Goal: Navigation & Orientation: Find specific page/section

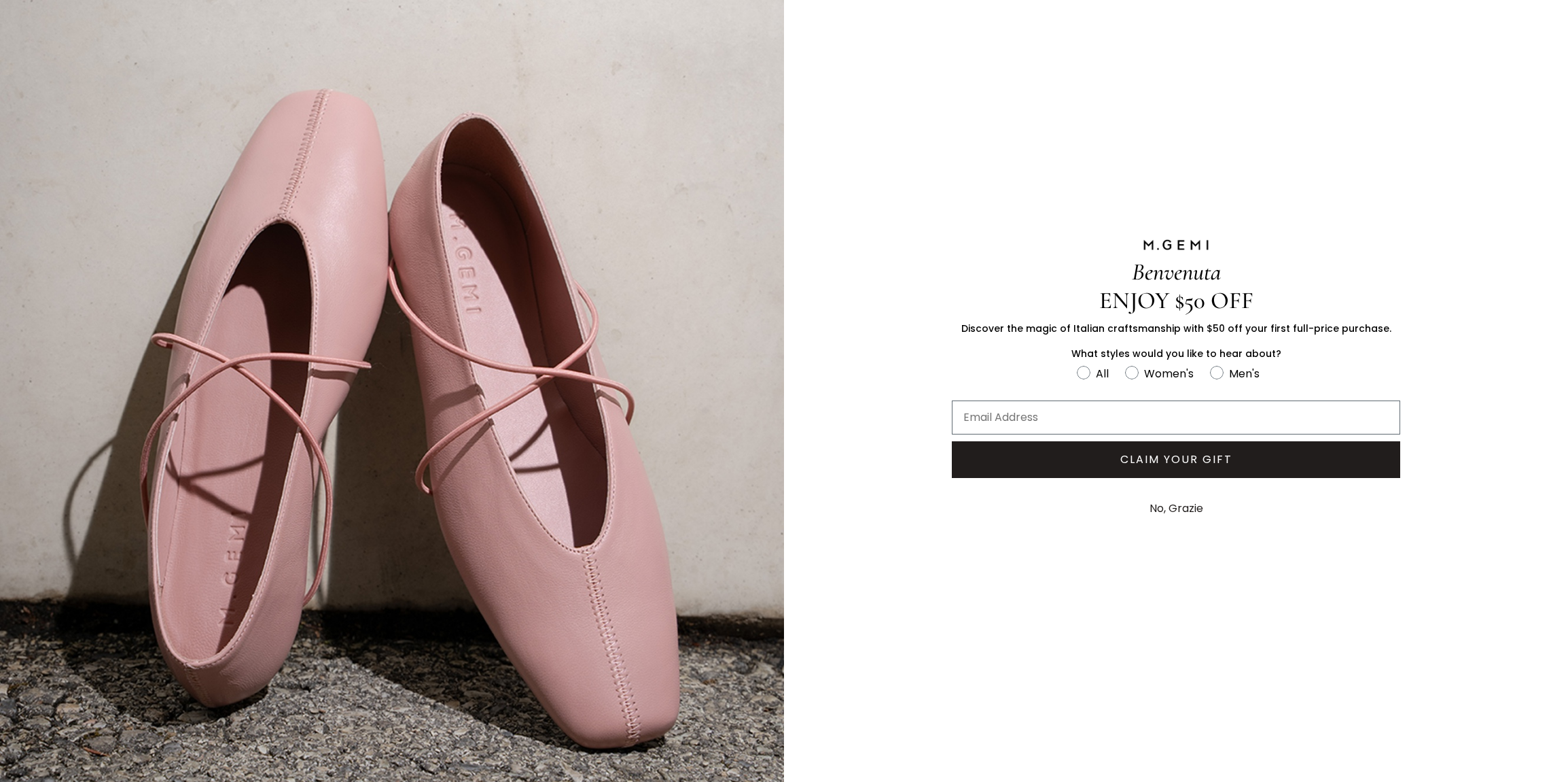
scroll to position [96, 0]
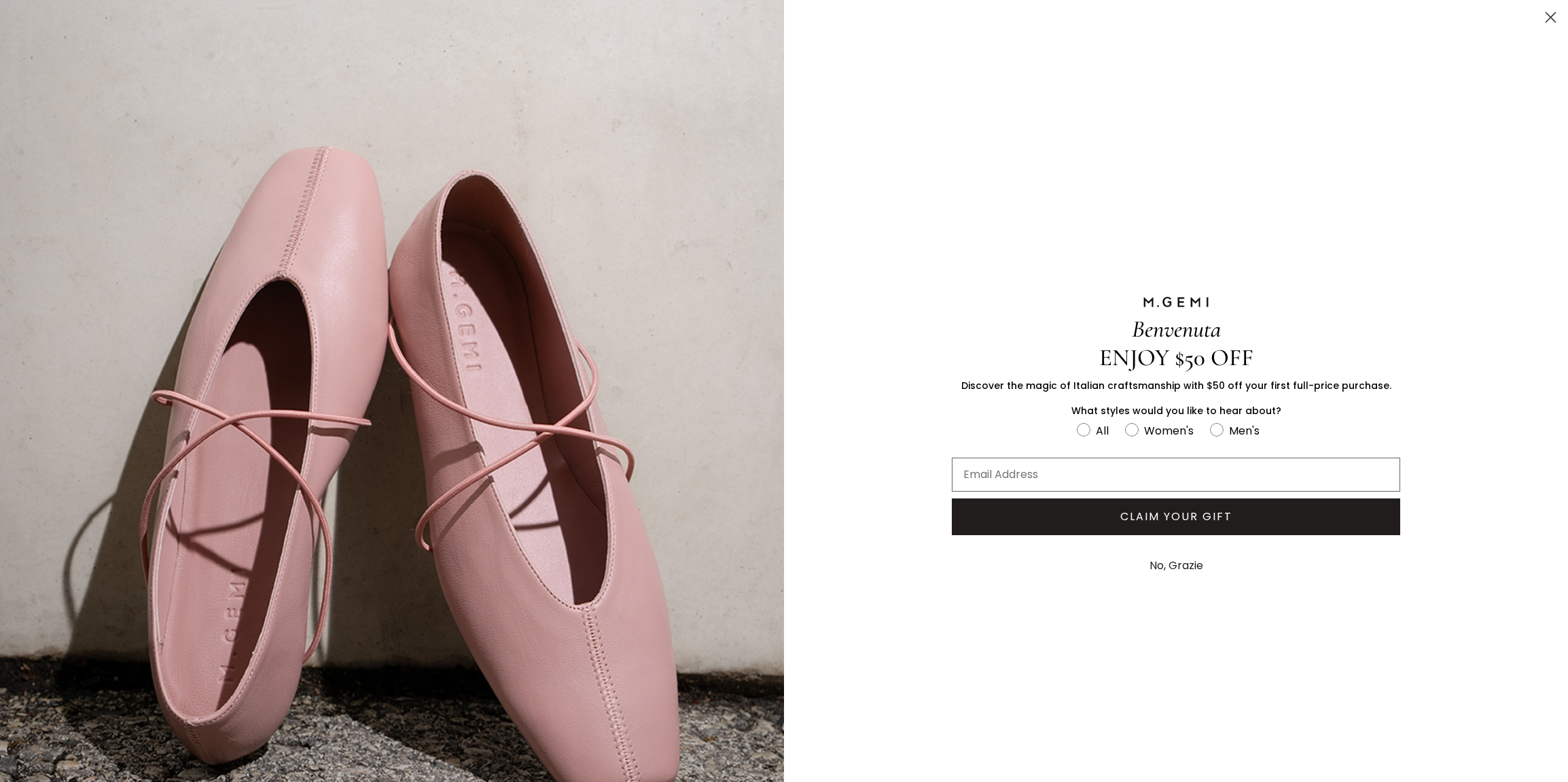
drag, startPoint x: 1551, startPoint y: 17, endPoint x: 1531, endPoint y: 25, distance: 21.5
click at [1551, 17] on icon "Close dialog" at bounding box center [1551, 18] width 10 height 10
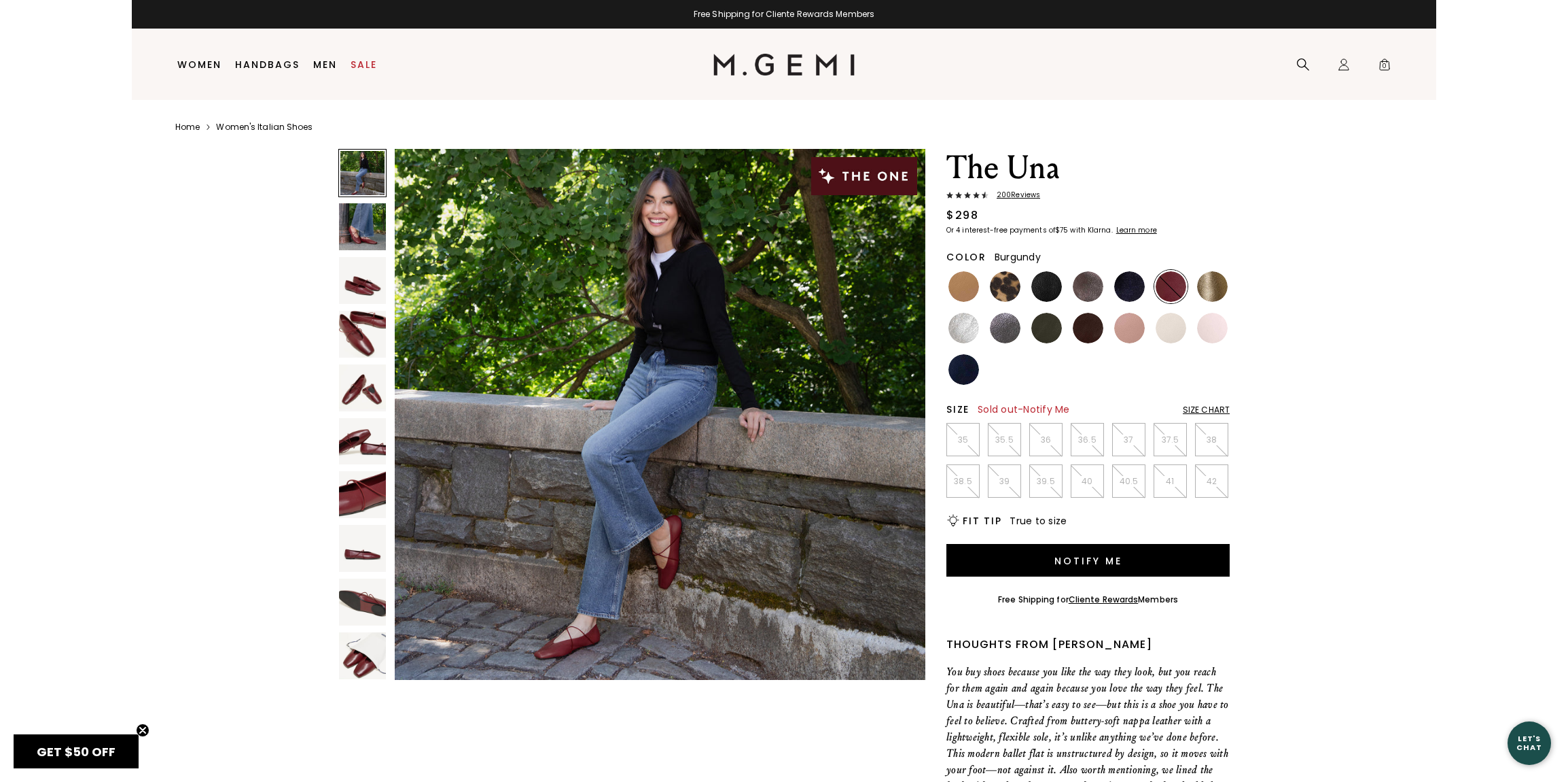
scroll to position [4, 0]
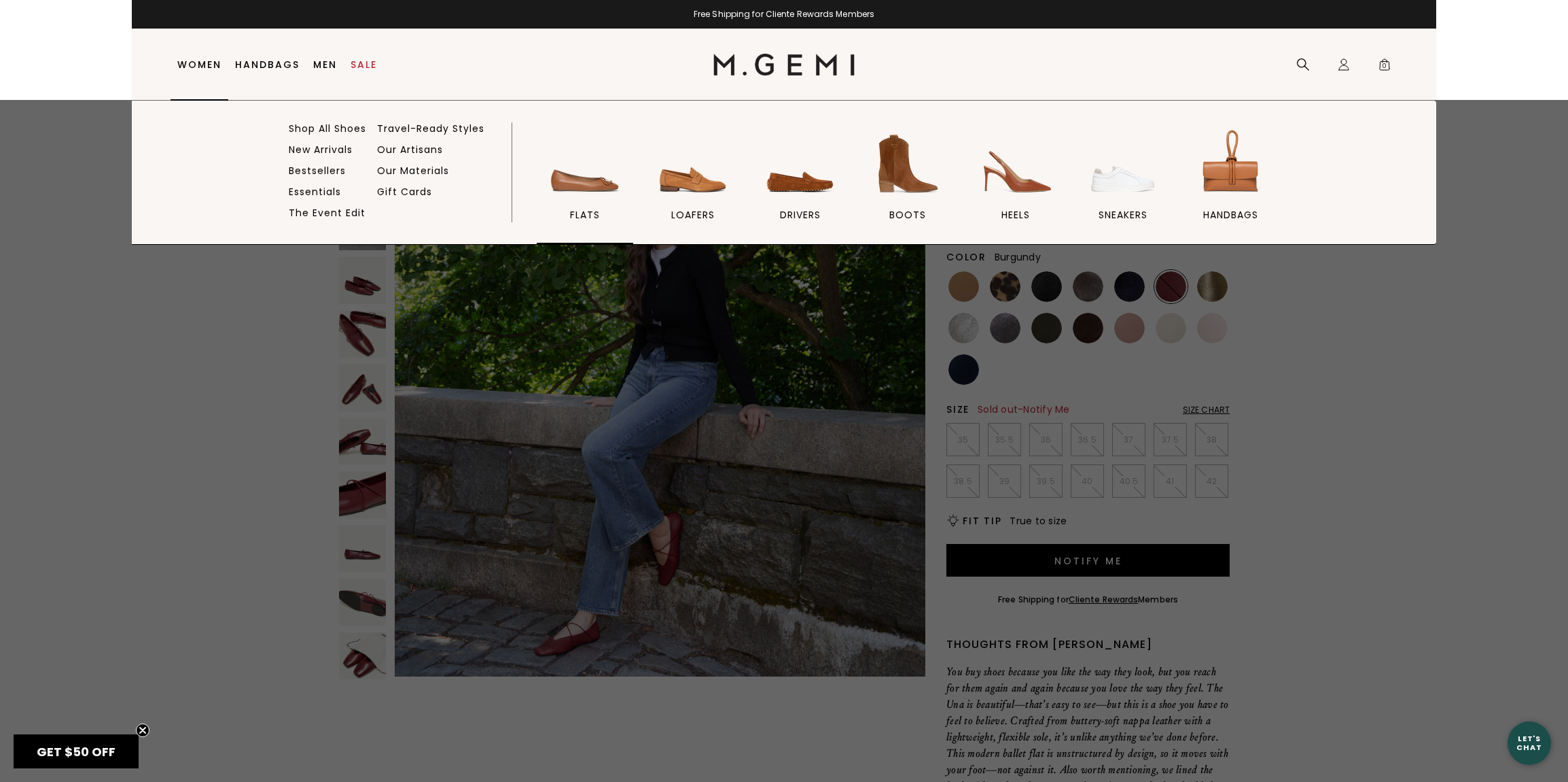
click at [575, 182] on img at bounding box center [585, 164] width 76 height 76
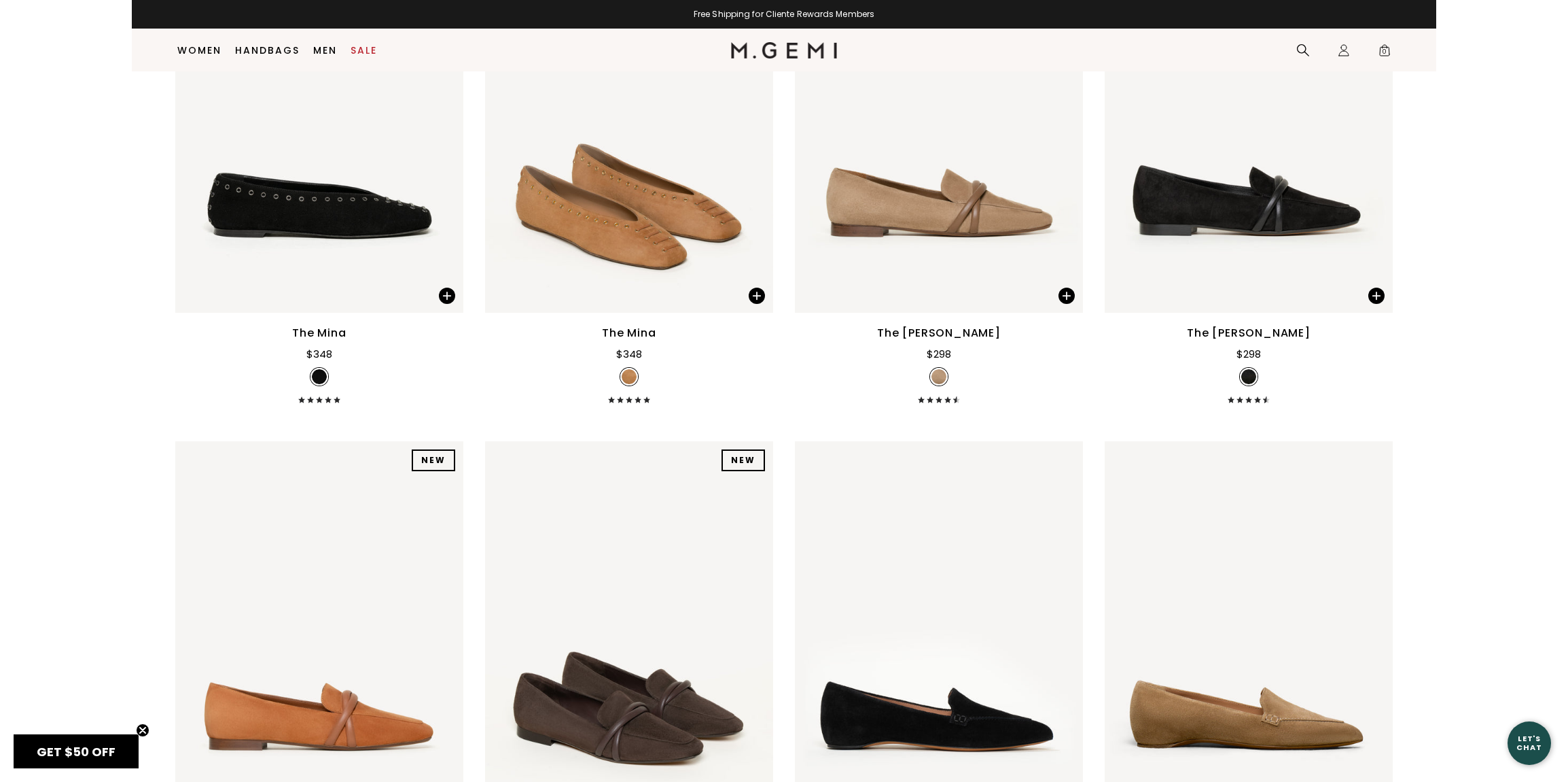
scroll to position [309, 0]
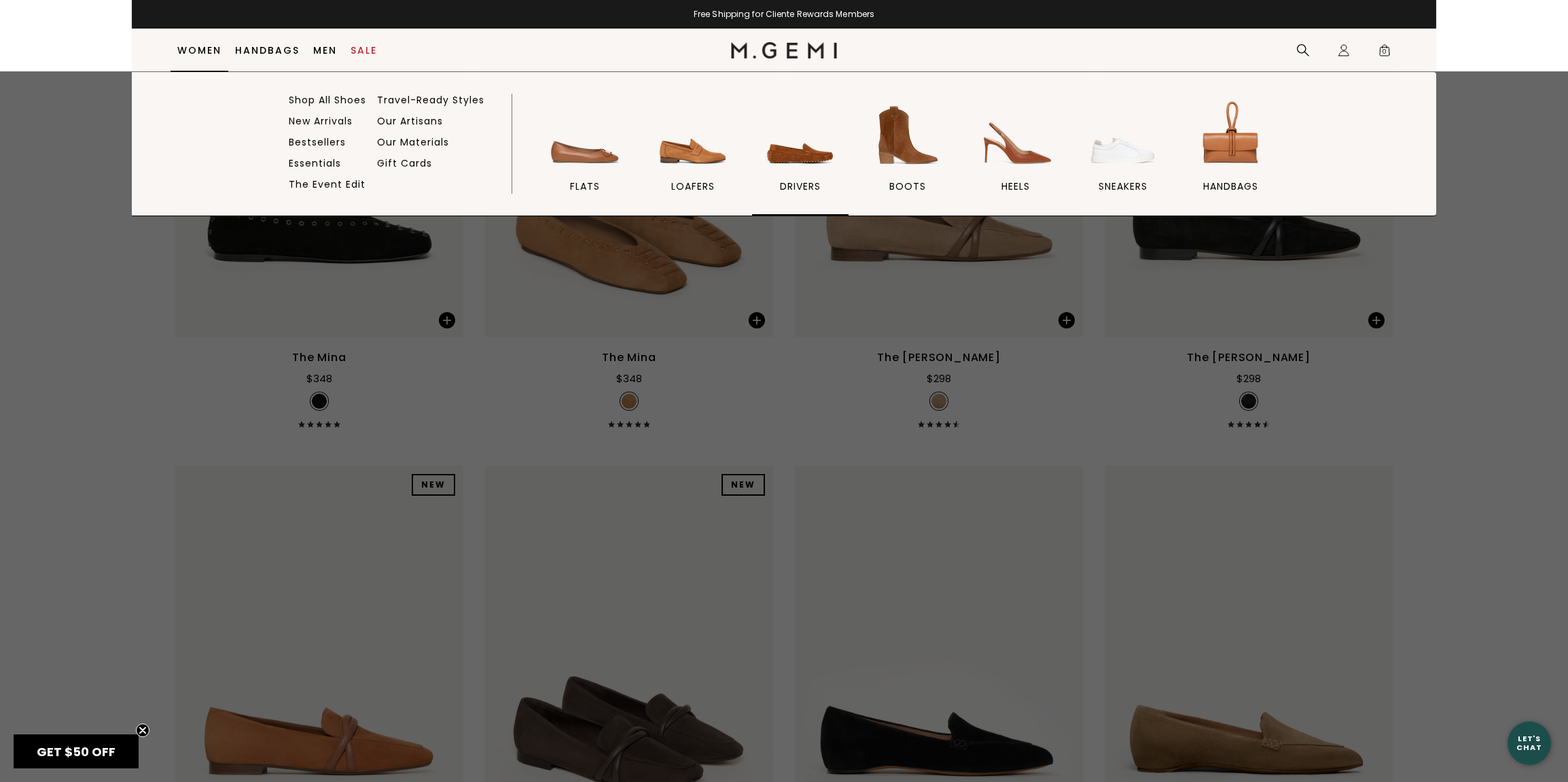
click at [788, 154] on img at bounding box center [801, 135] width 76 height 76
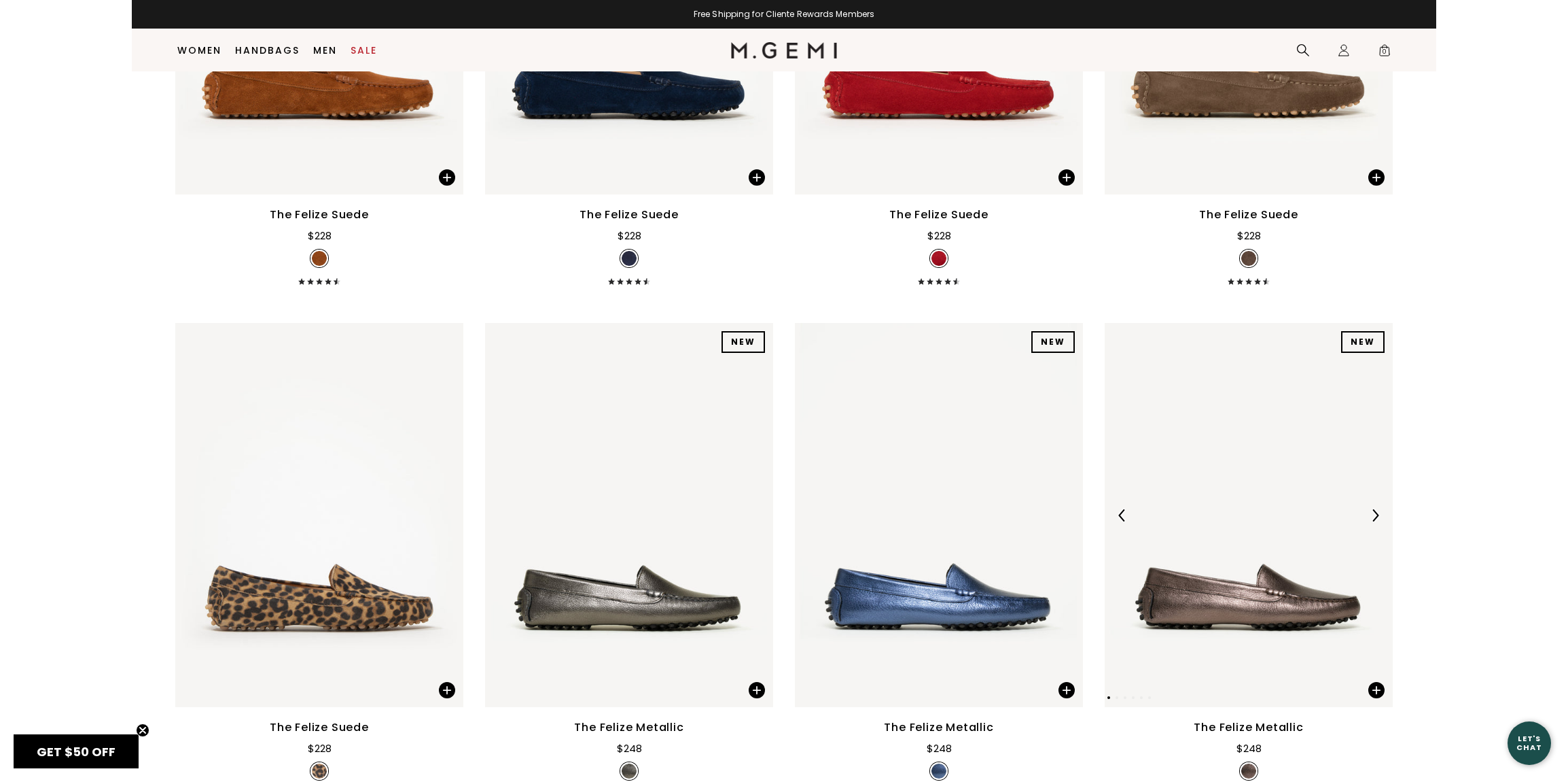
scroll to position [1567, 0]
